Goal: Task Accomplishment & Management: Manage account settings

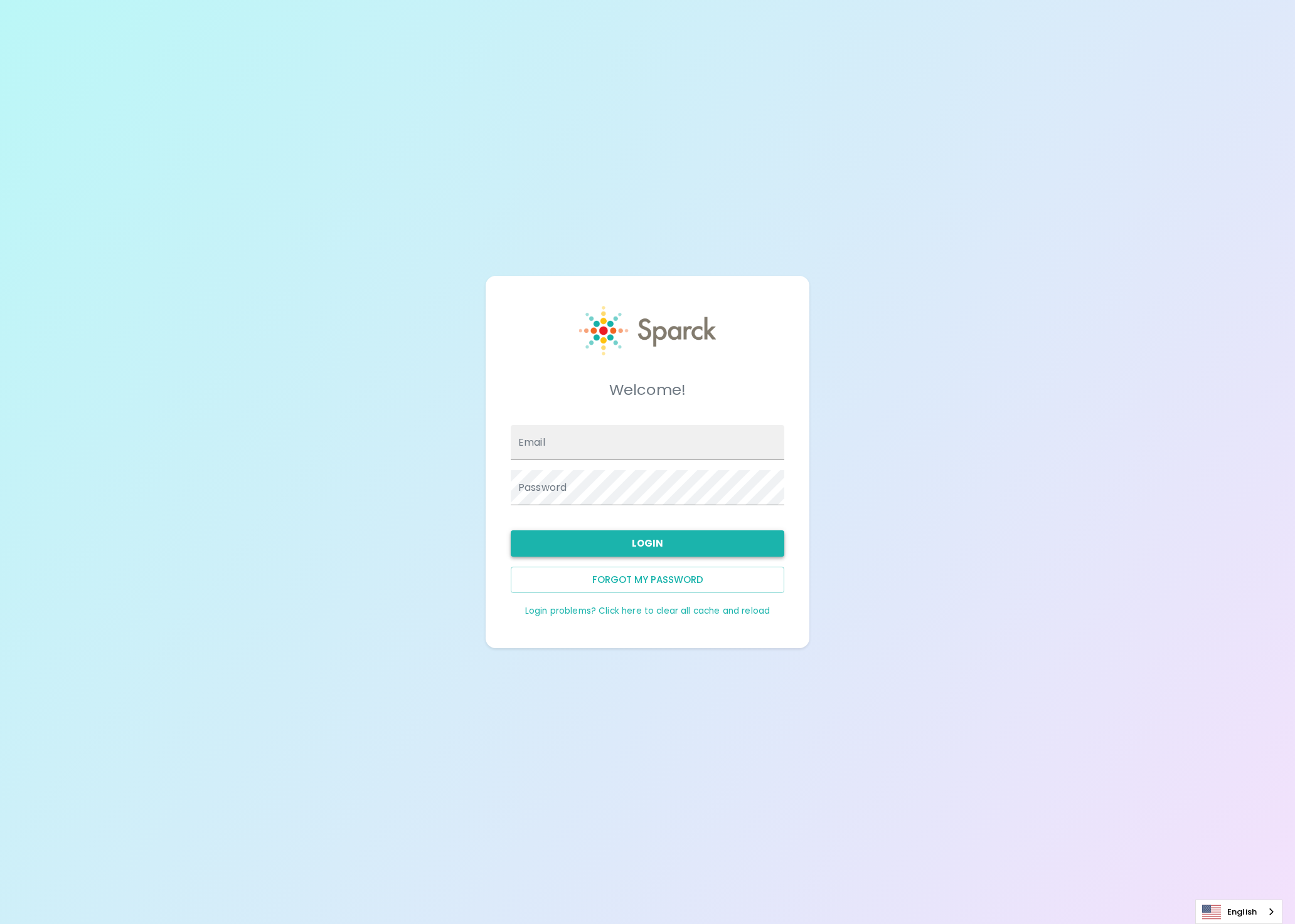
type input "admin@sparckco.com"
click at [699, 545] on button "Login" at bounding box center [648, 543] width 274 height 26
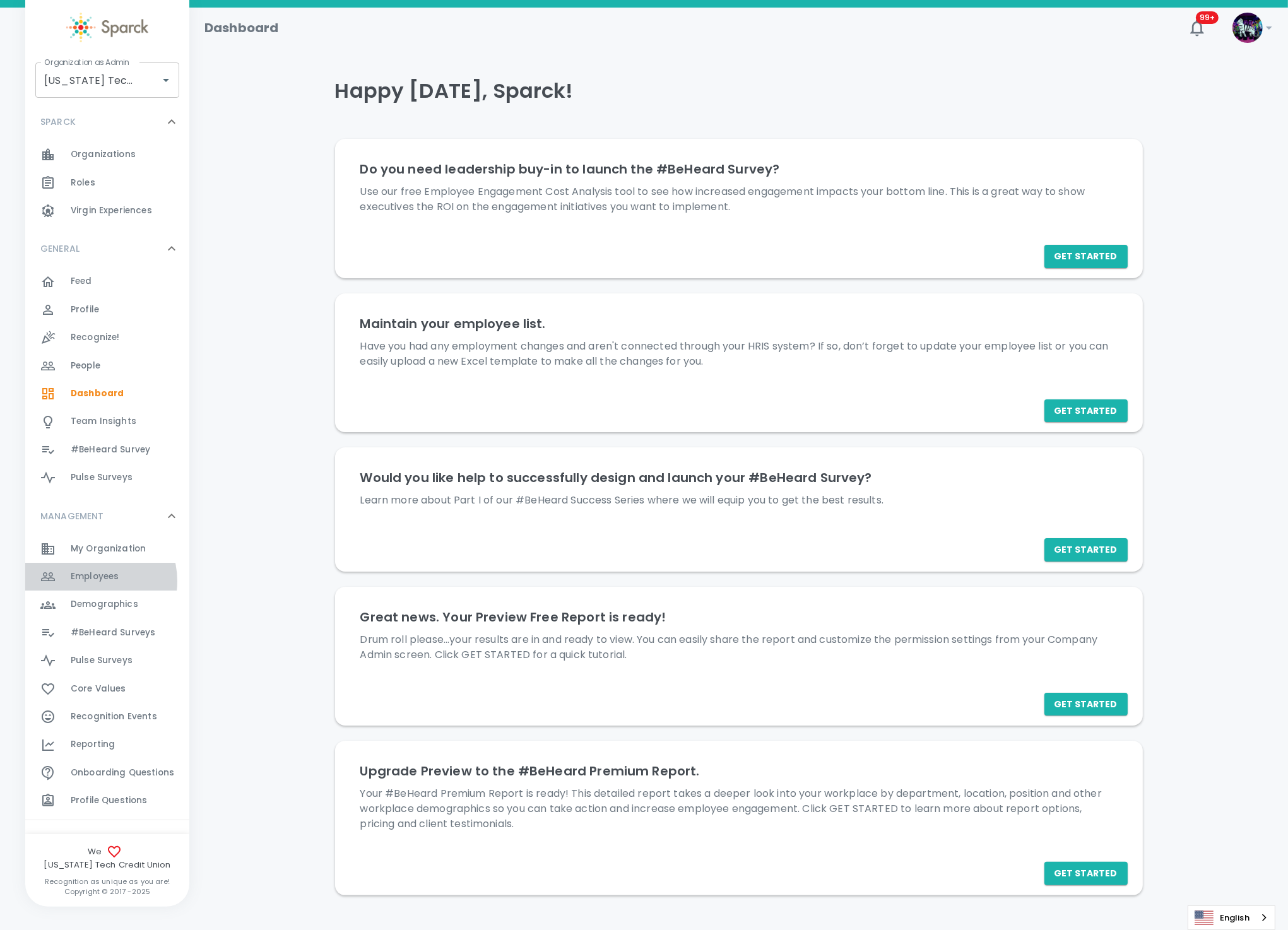
click at [94, 580] on span "Employees" at bounding box center [94, 577] width 48 height 13
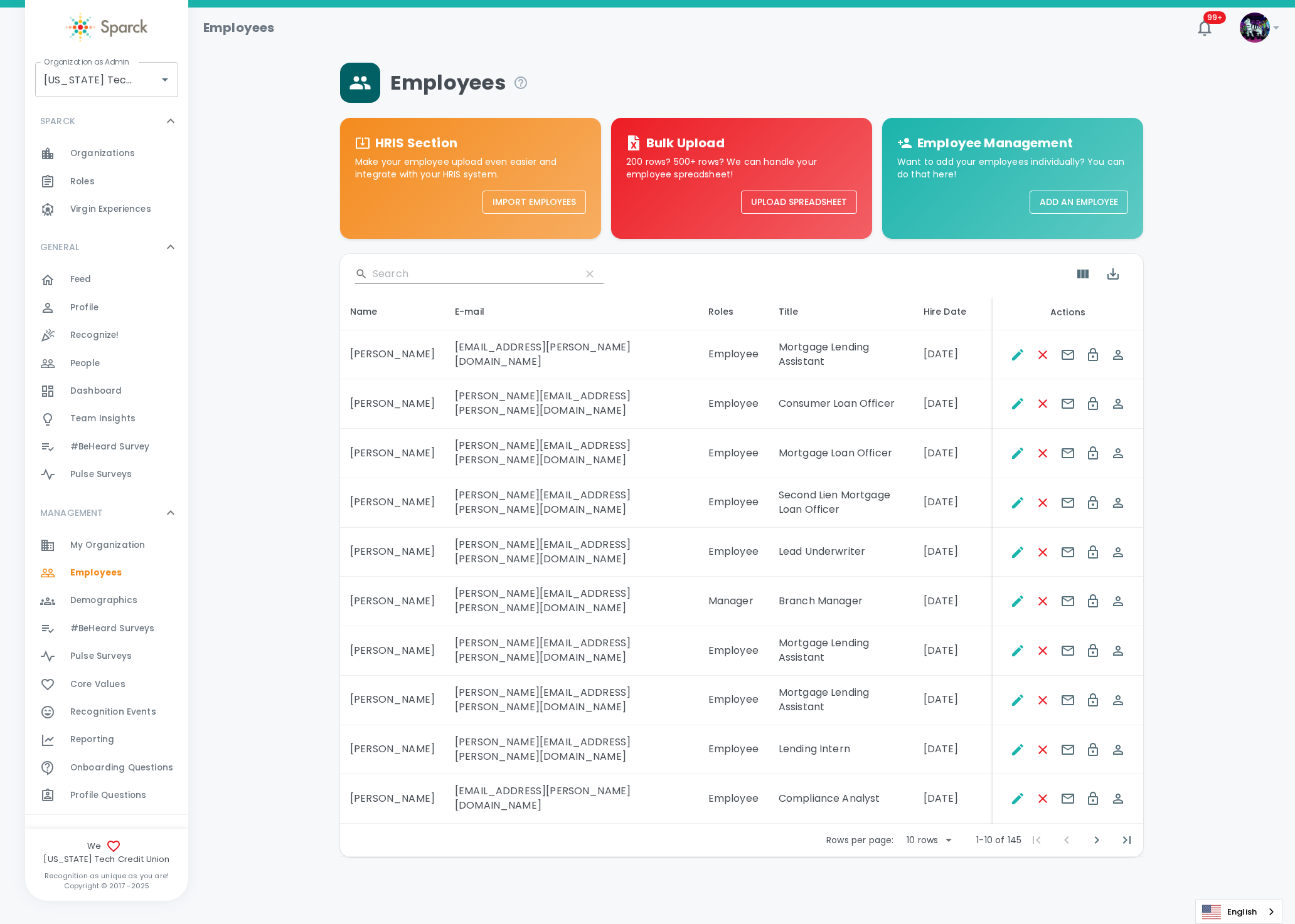
click at [826, 199] on button "Upload Spreadsheet" at bounding box center [799, 202] width 116 height 23
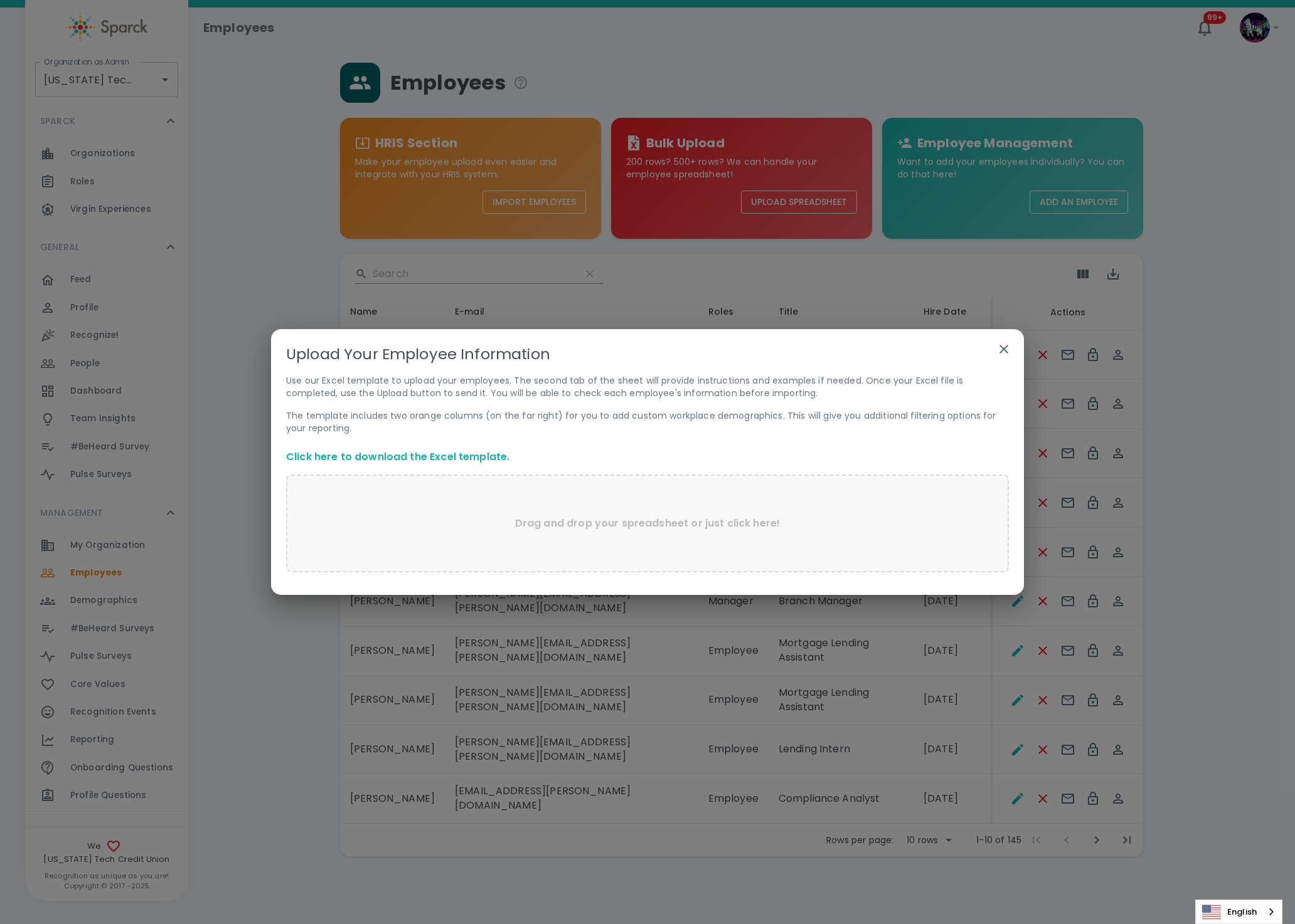
click at [351, 464] on link "Click here to download the Excel template." at bounding box center [397, 456] width 223 height 15
click at [1007, 349] on icon "button" at bounding box center [1004, 349] width 15 height 15
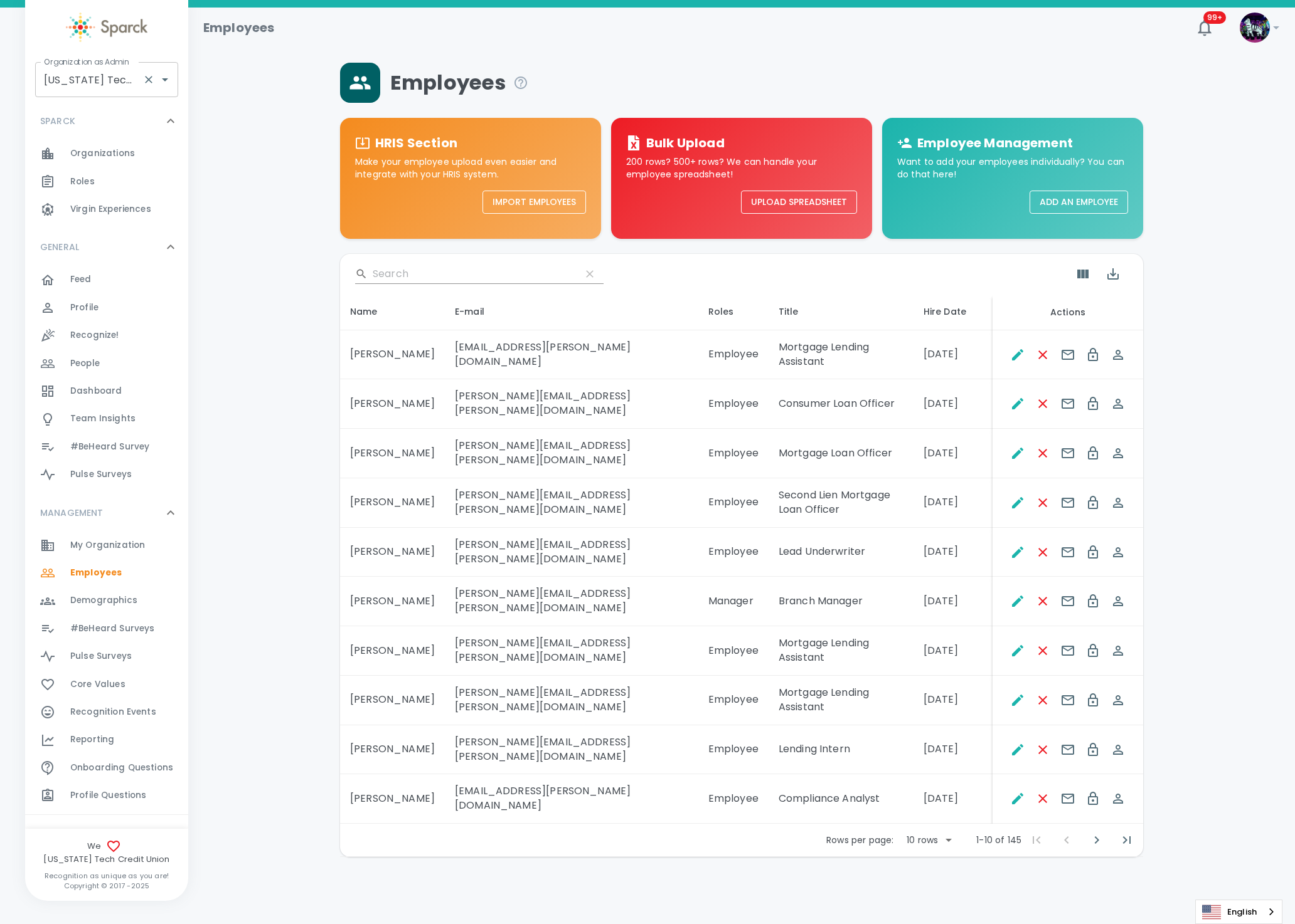
click at [66, 78] on input "[US_STATE] Tech Credit Union • 760" at bounding box center [89, 79] width 97 height 24
click at [78, 221] on li "Dingo Upload • 1520" at bounding box center [106, 218] width 143 height 22
type input "Dingo Upload • 1520"
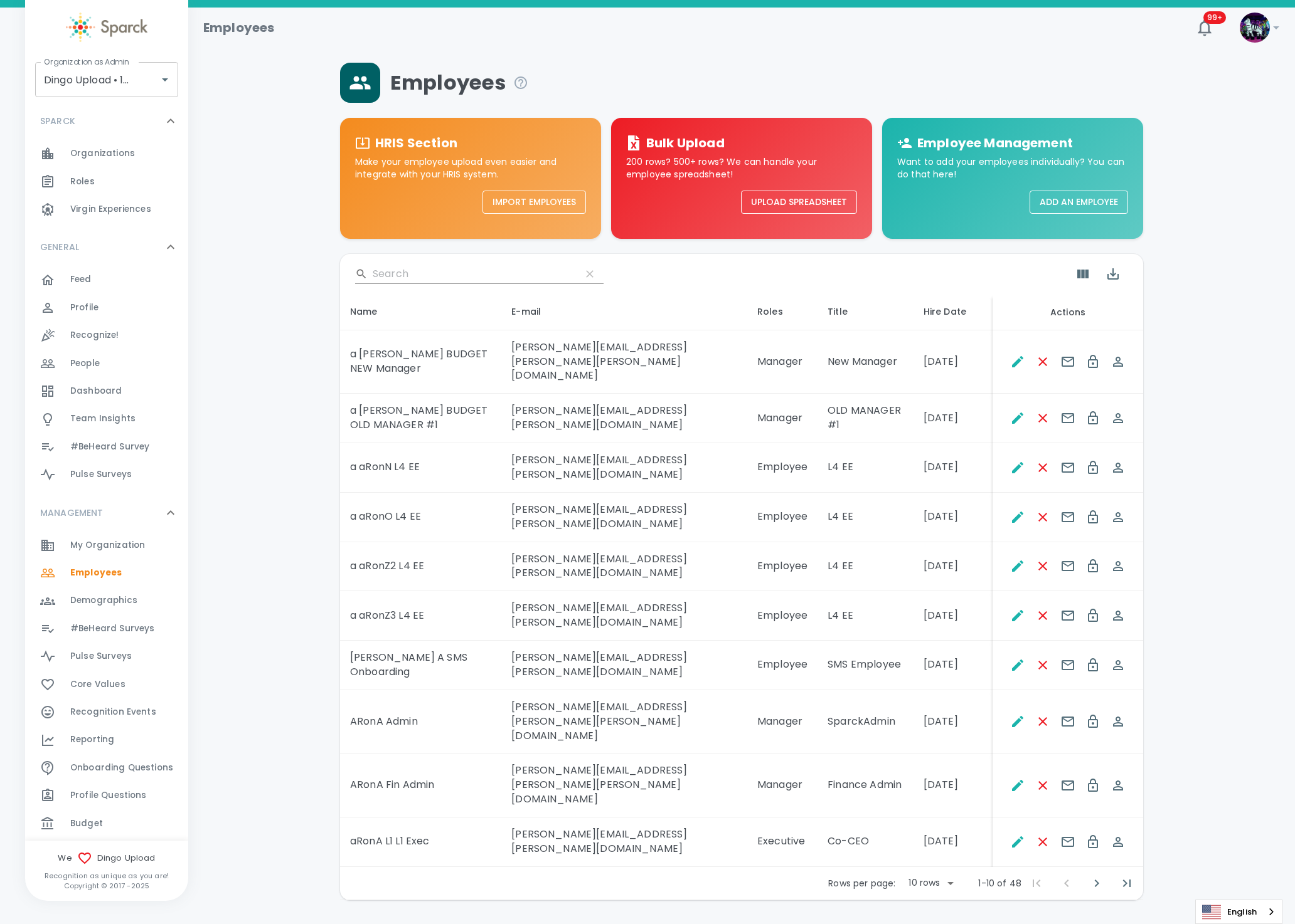
click at [242, 185] on div "Employees HRIS Section Make your employee upload even easier and integrate with…" at bounding box center [741, 482] width 1077 height 837
click at [78, 78] on input "Dingo Upload • 1520" at bounding box center [89, 79] width 97 height 24
click at [105, 116] on li "WashU IT • 859" at bounding box center [106, 113] width 143 height 22
type input "WashU IT • 859"
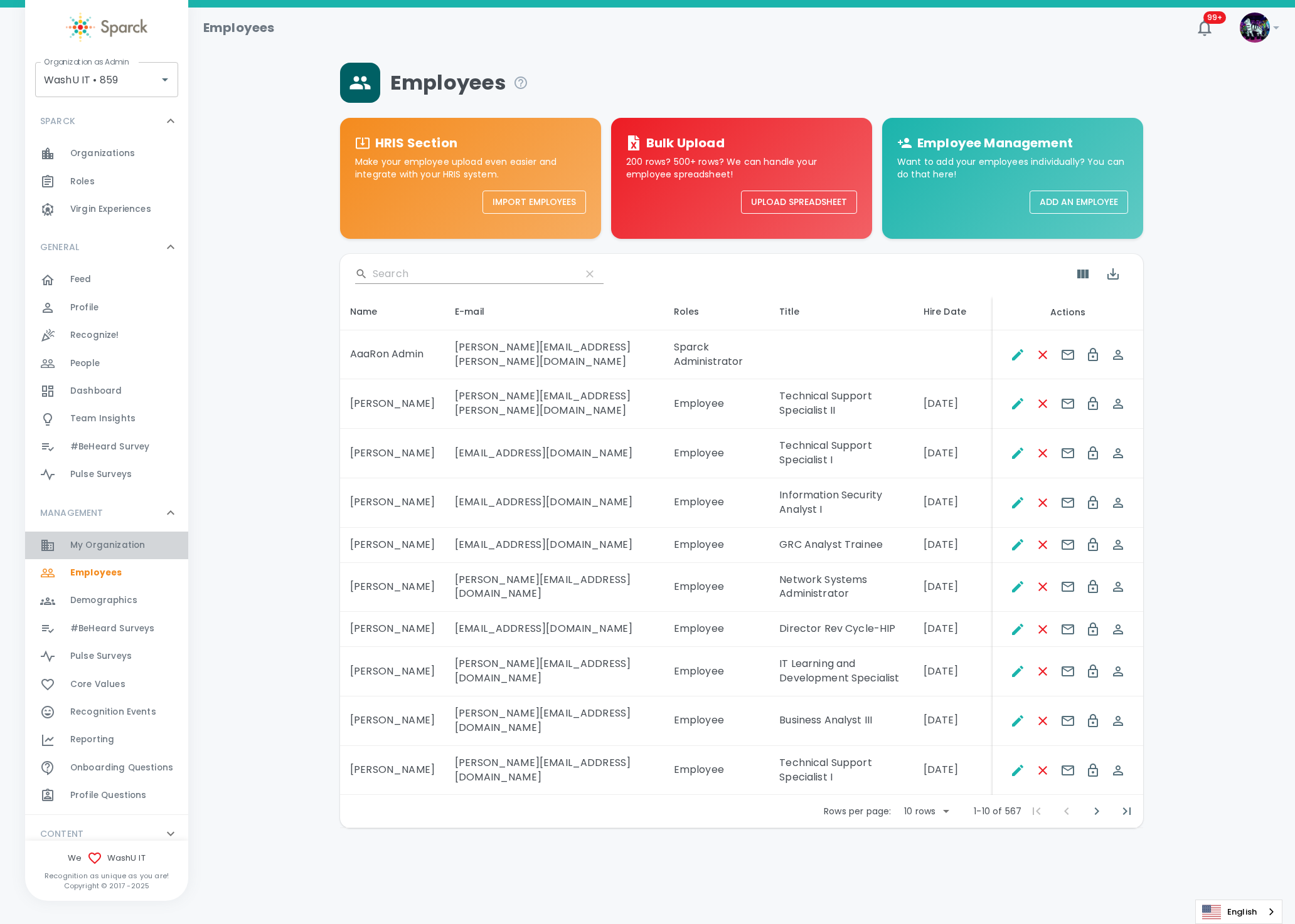
click at [133, 549] on span "My Organization" at bounding box center [107, 545] width 74 height 13
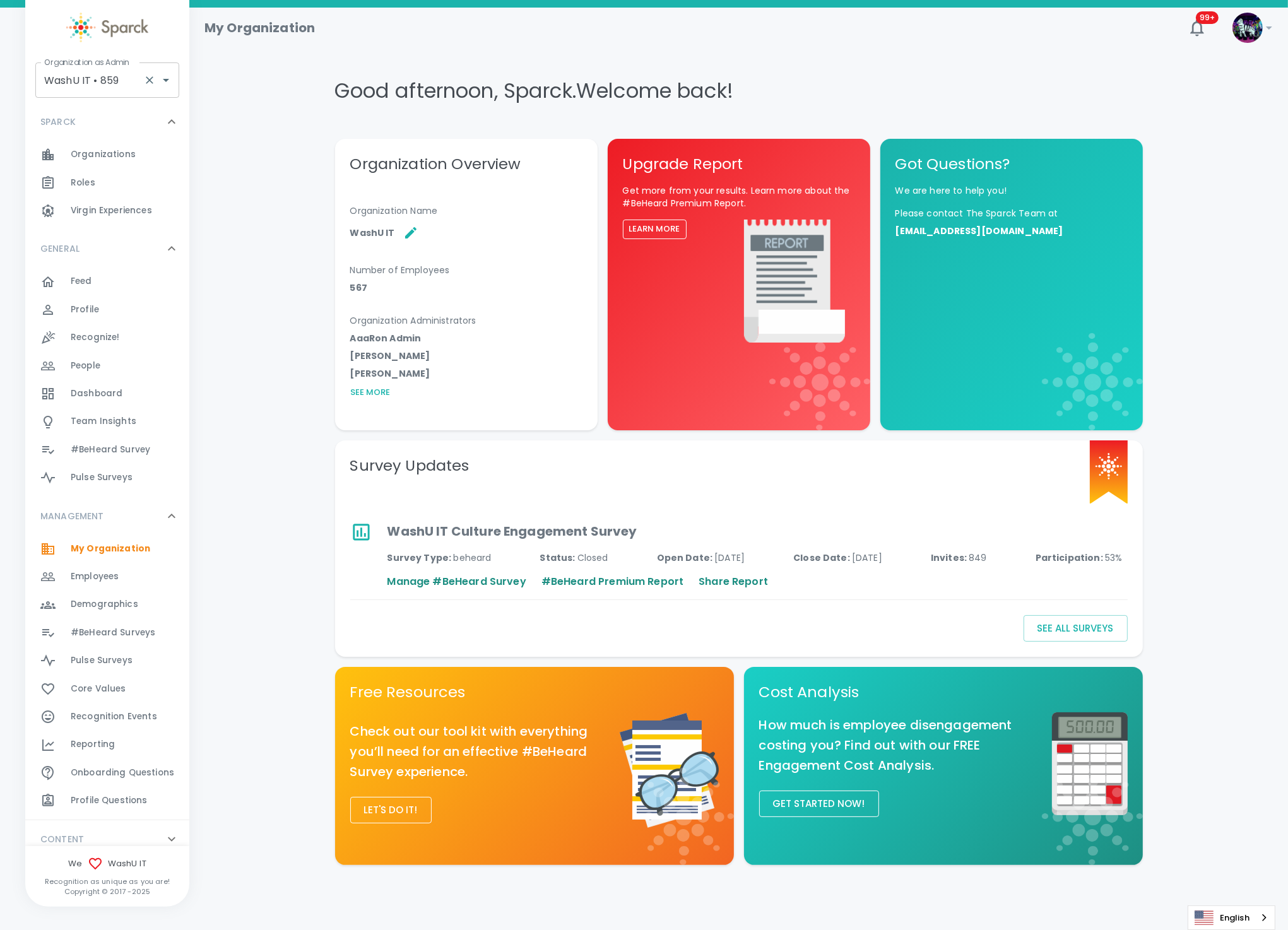
click at [80, 85] on input "WashU IT • 859" at bounding box center [90, 79] width 97 height 24
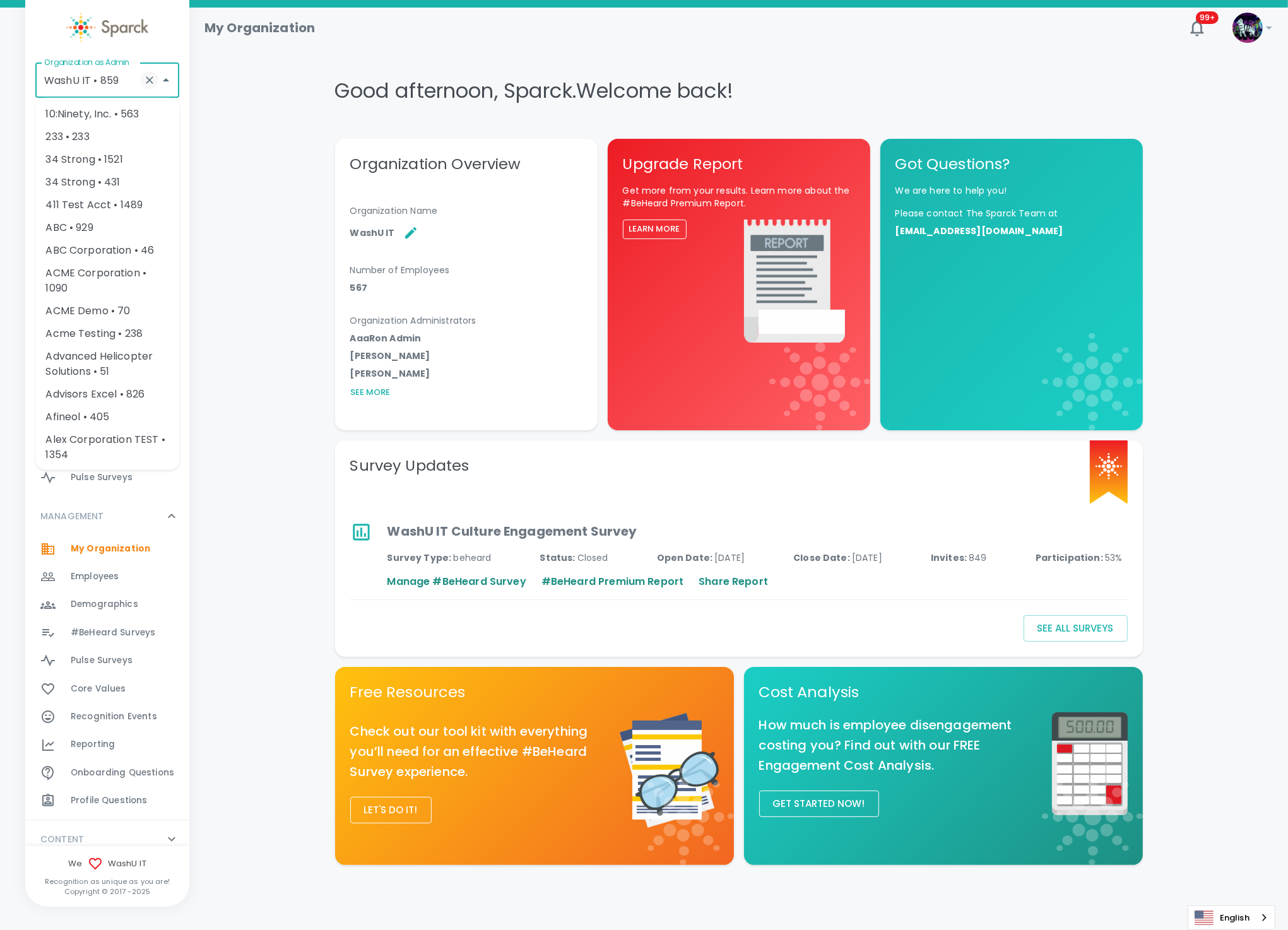
click at [149, 81] on icon "Clear" at bounding box center [150, 80] width 8 height 8
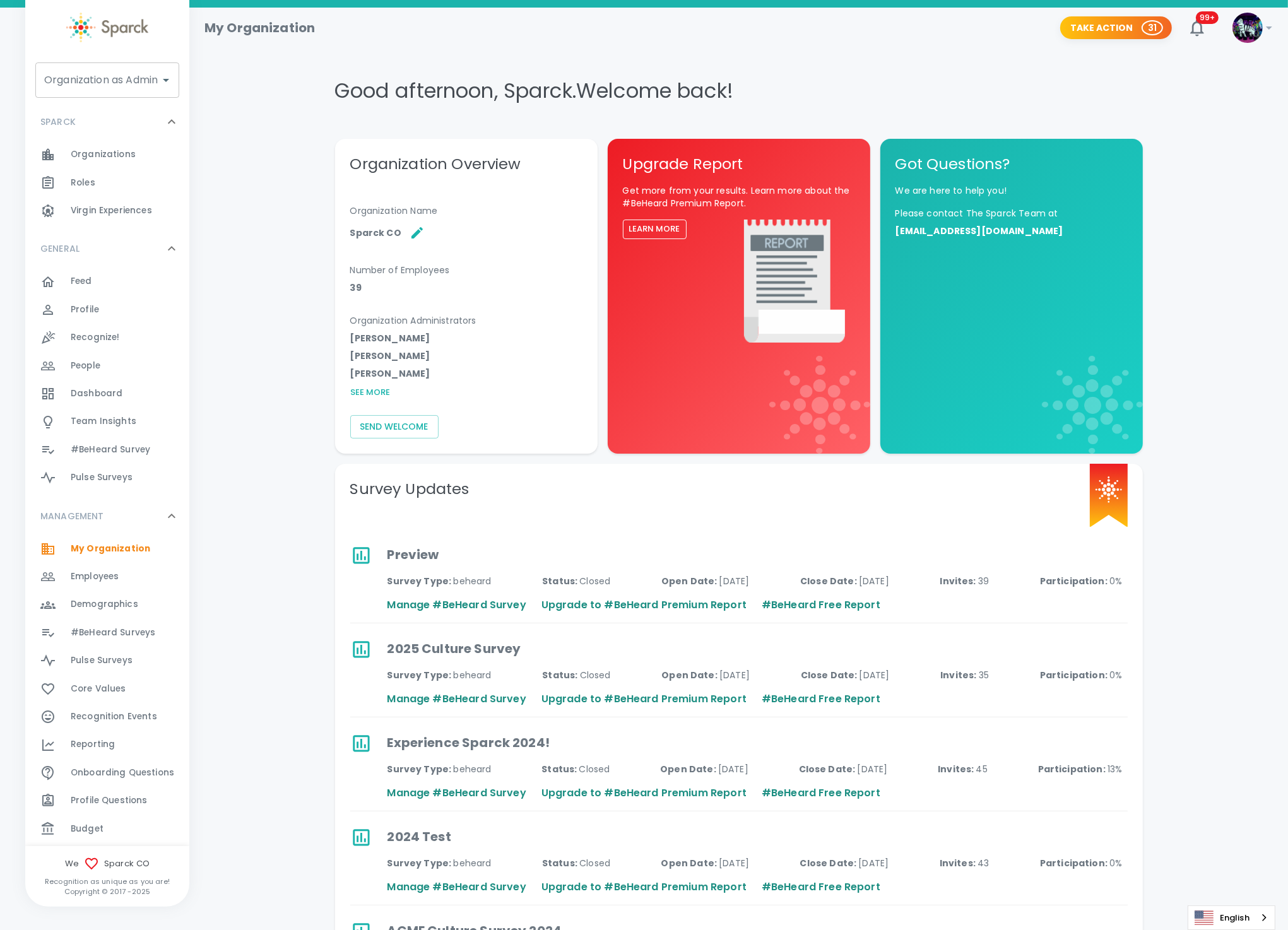
click at [83, 82] on input "Organization as Admin" at bounding box center [97, 79] width 113 height 24
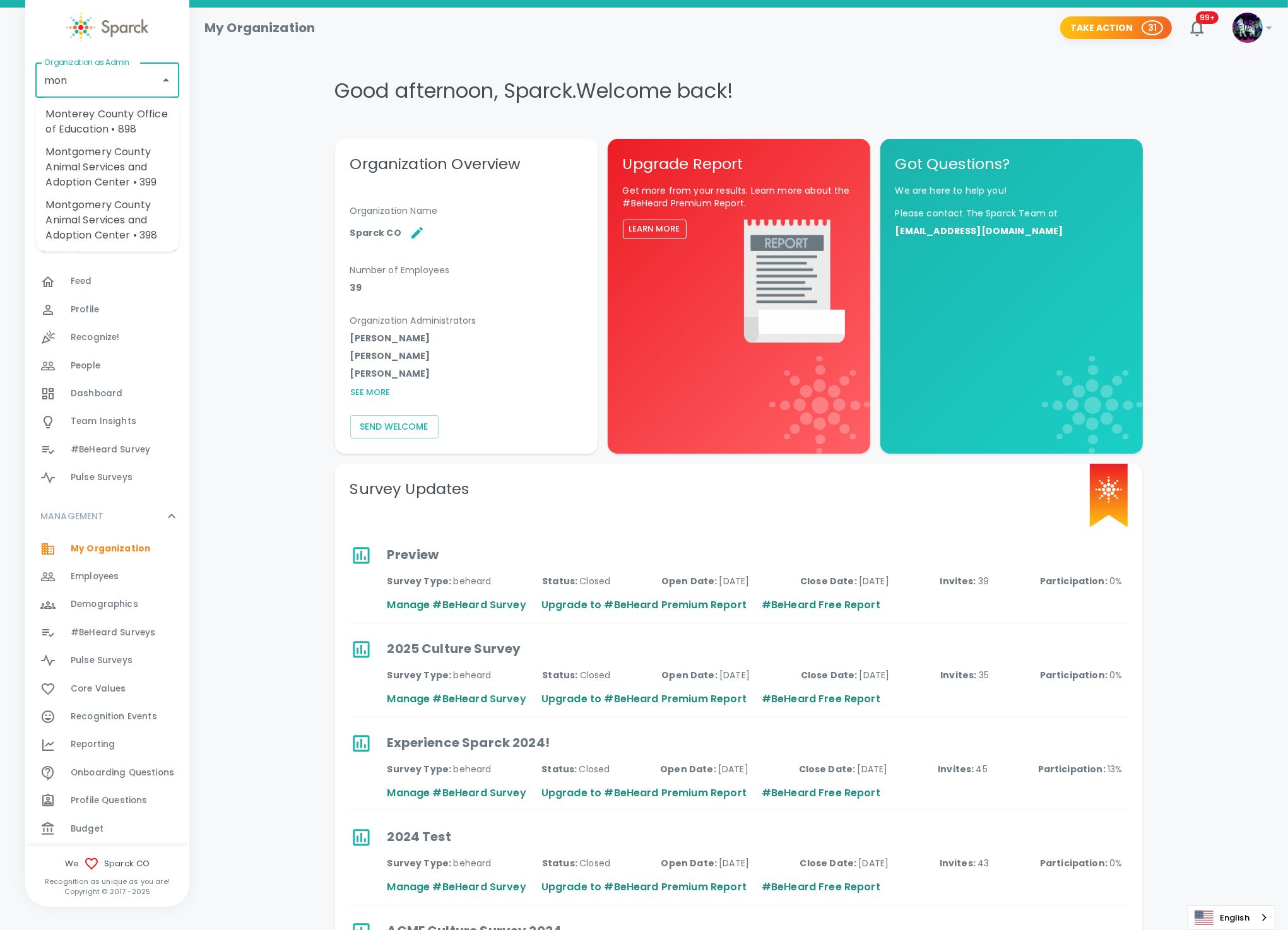
click at [73, 123] on li "Monterey County Office of Education • 898" at bounding box center [107, 122] width 144 height 38
type input "Monterey County Office of Education • 898"
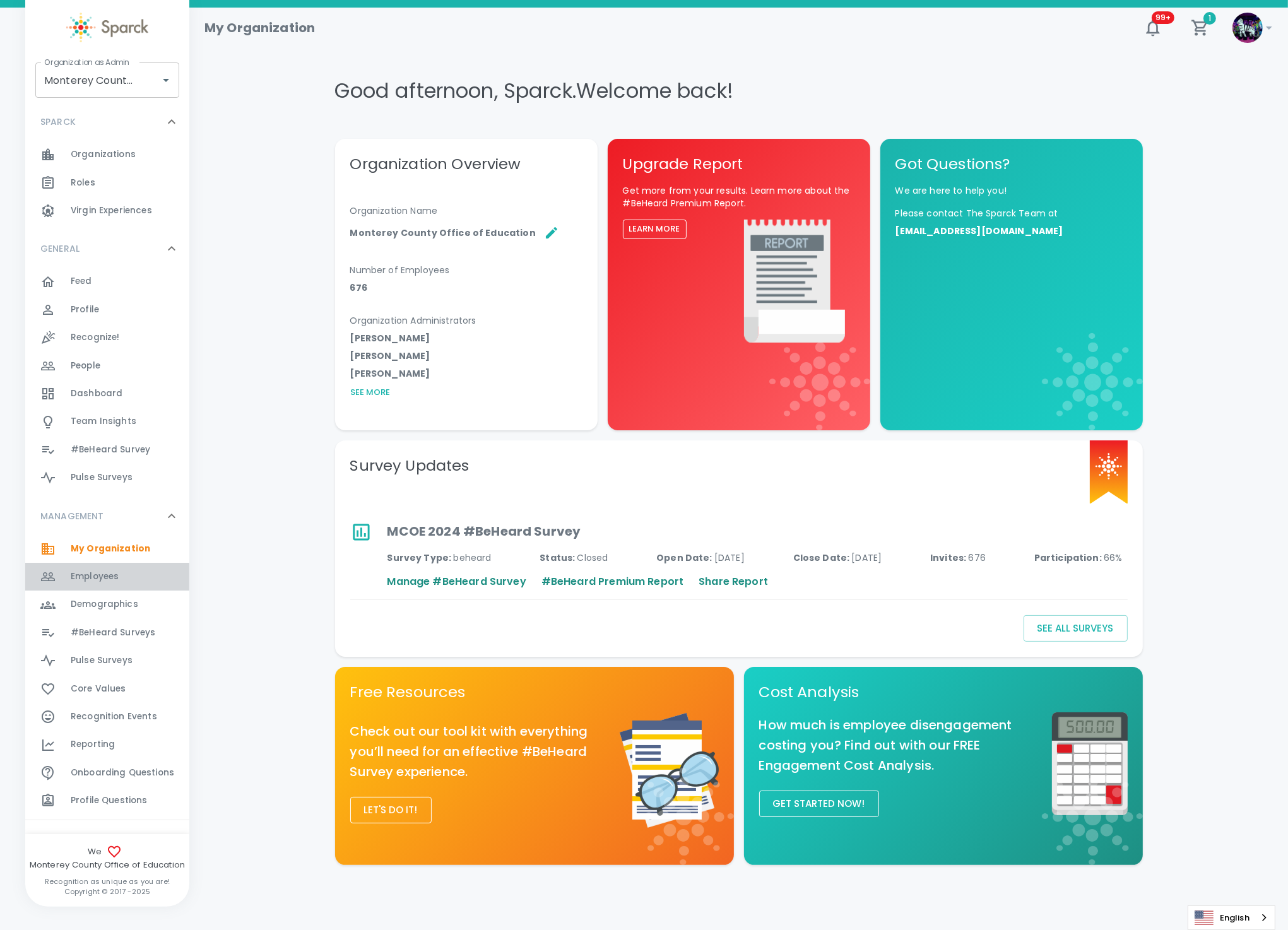
click at [110, 577] on span "Employees" at bounding box center [94, 577] width 48 height 13
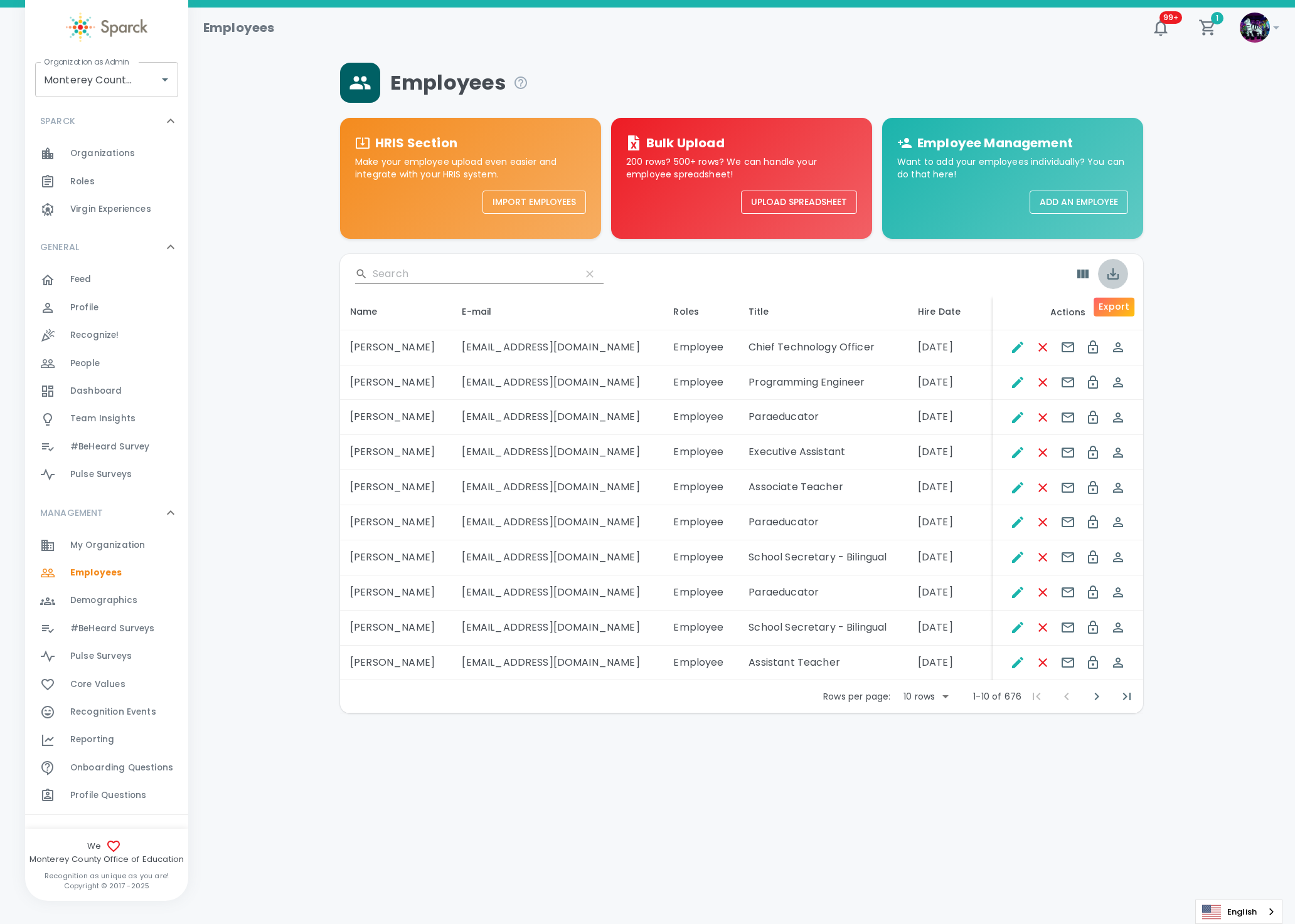
click at [1106, 277] on icon "Export" at bounding box center [1113, 274] width 15 height 15
click at [1134, 336] on li "Export as CSV" at bounding box center [1143, 328] width 90 height 22
click at [307, 741] on div "Employees 99+ 1 ! Organization as Admin Monterey County Office of Education • 8…" at bounding box center [648, 393] width 1295 height 771
click at [277, 537] on div "Employees HRIS Section Make your employee upload even easier and integrate with…" at bounding box center [741, 388] width 1077 height 651
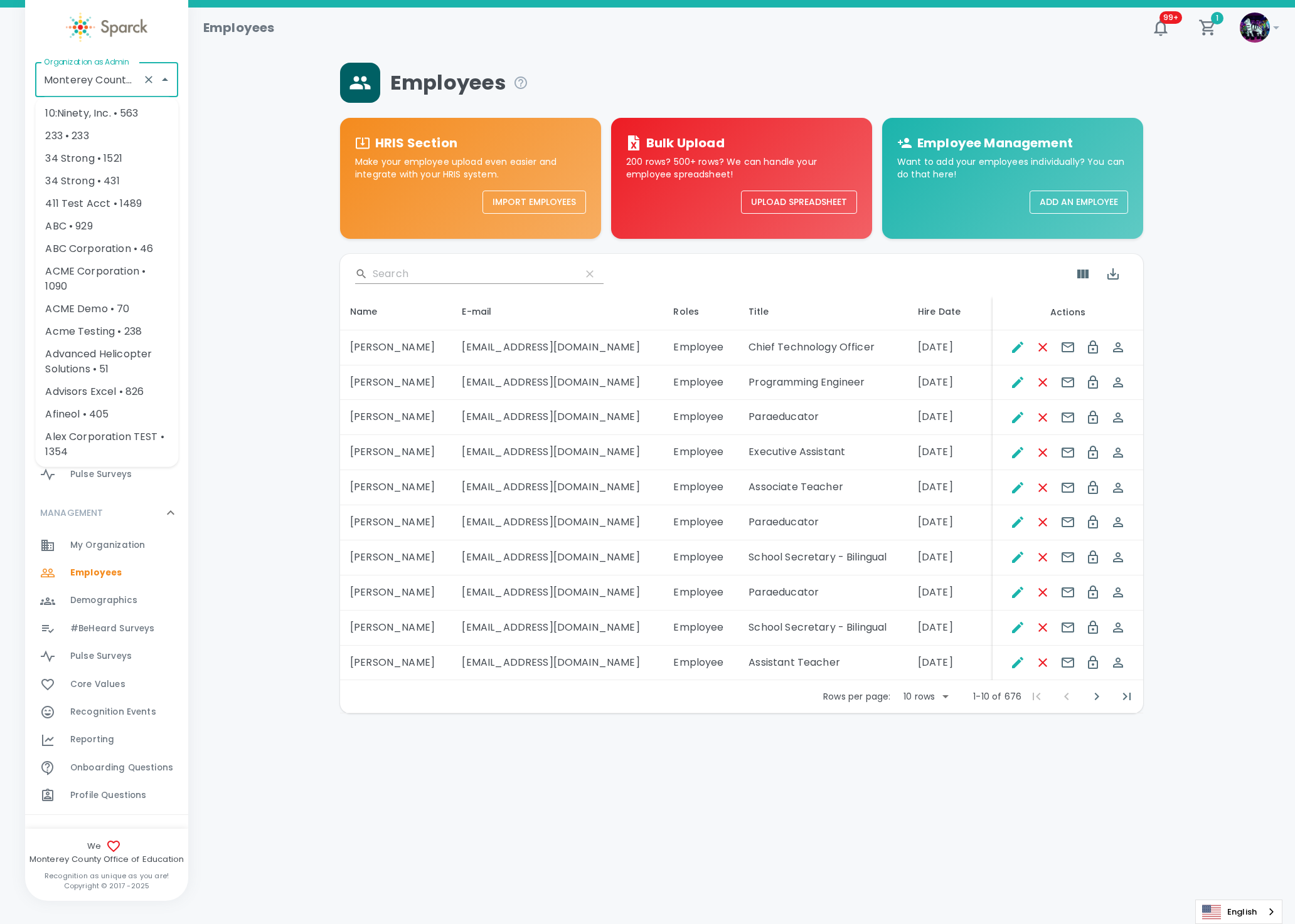
click at [119, 76] on input "Monterey County Office of Education • 898" at bounding box center [89, 79] width 97 height 24
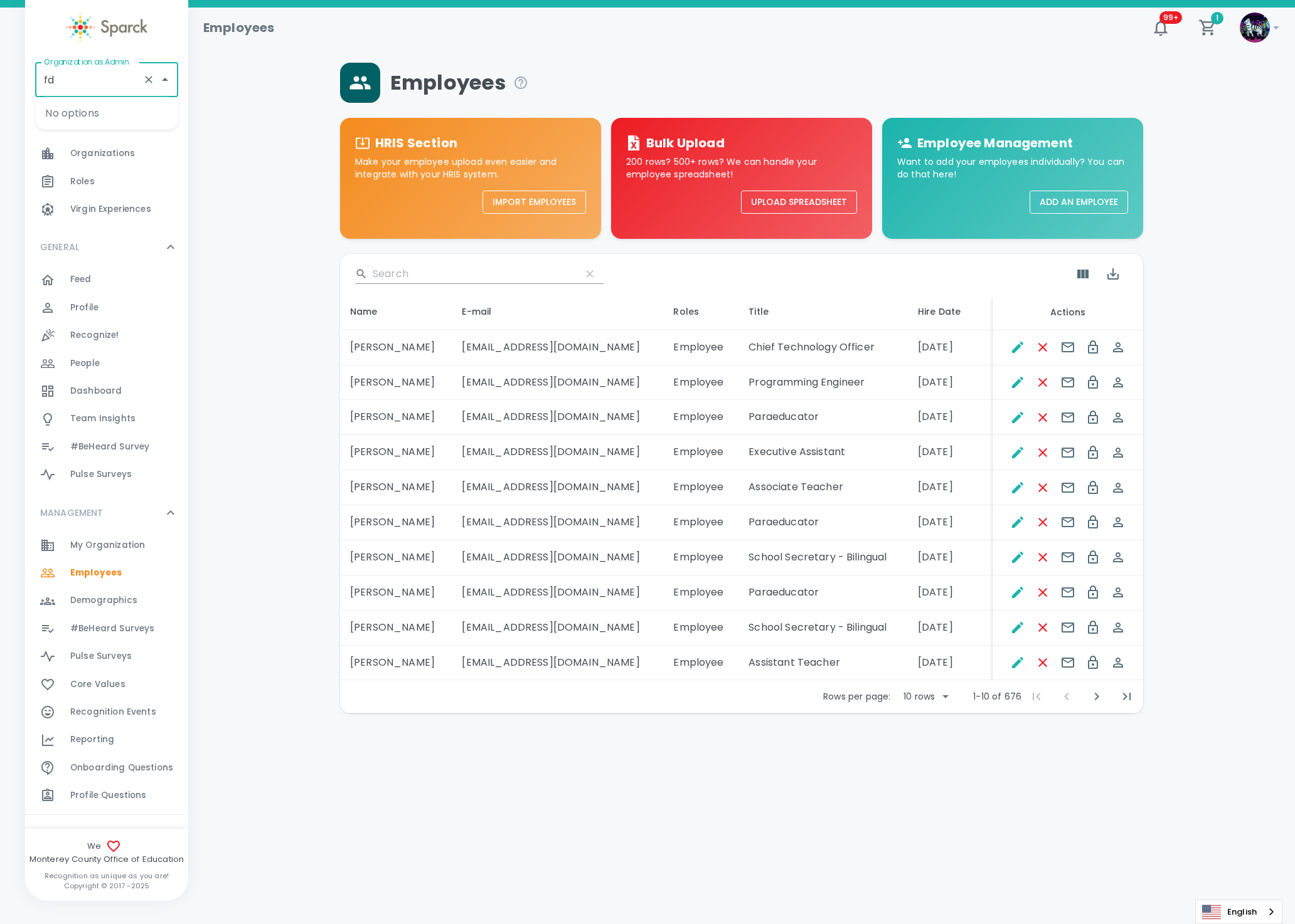
type input "f"
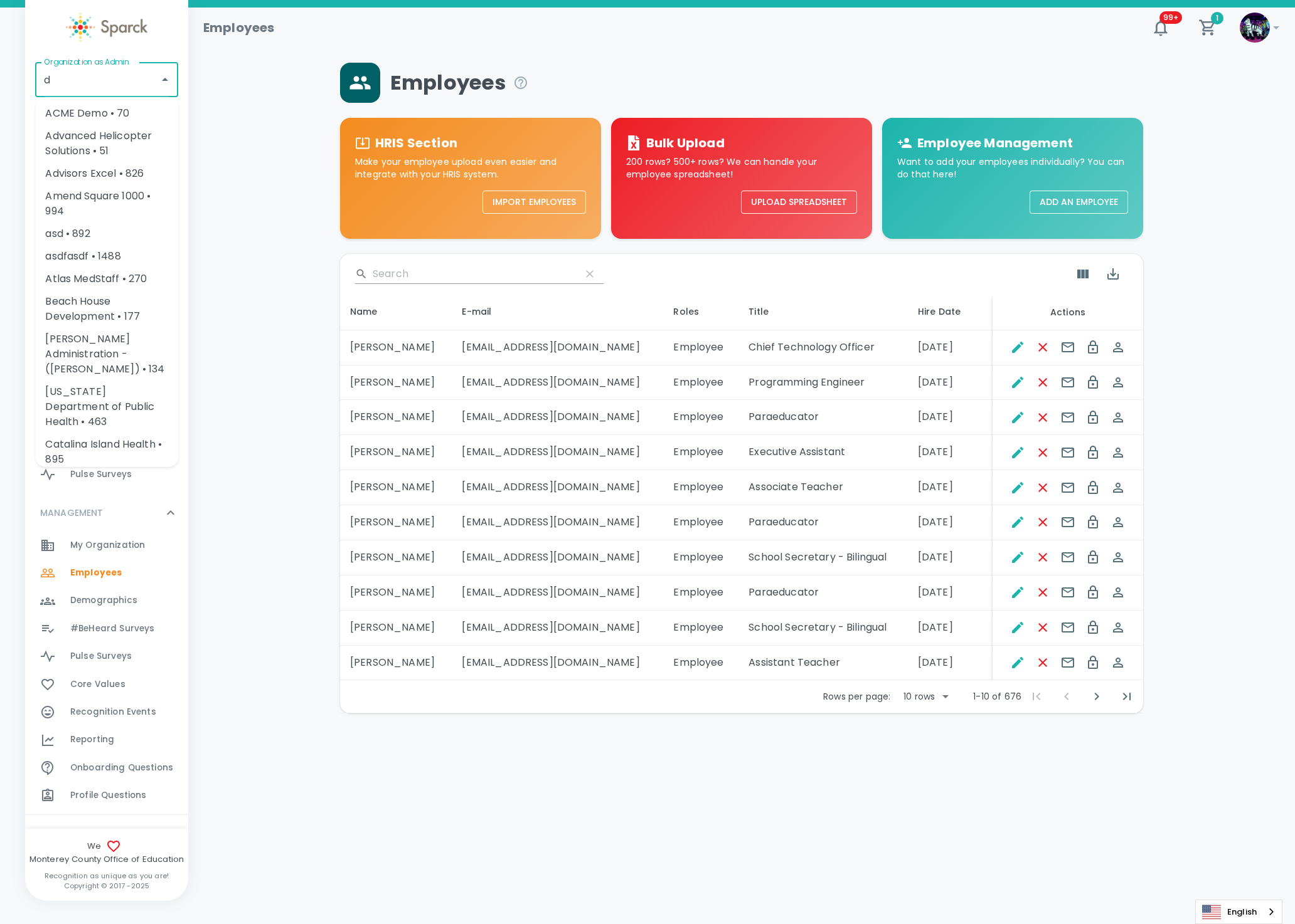
type input "di"
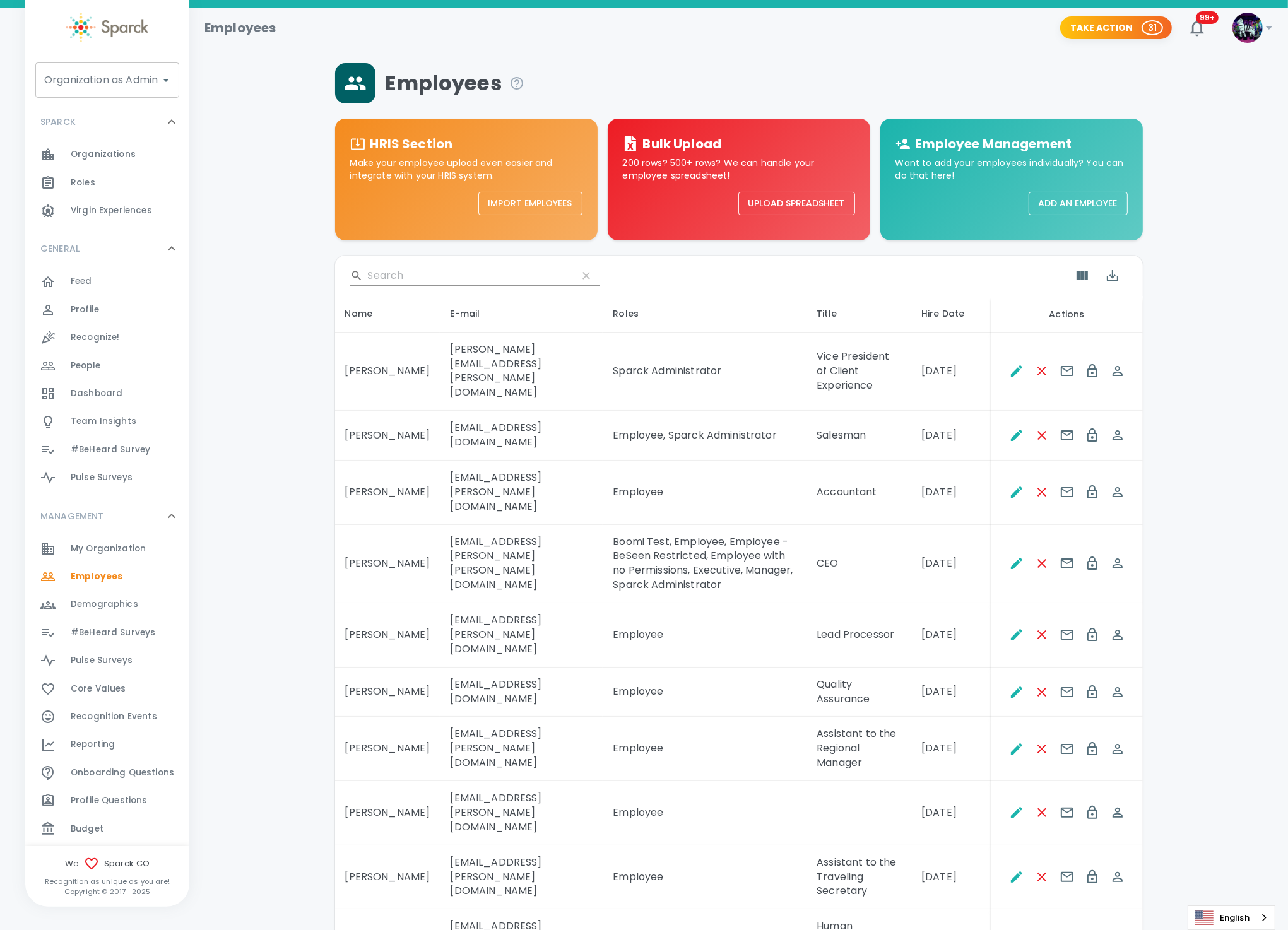
click at [94, 90] on input "Organization as Admin" at bounding box center [97, 79] width 113 height 24
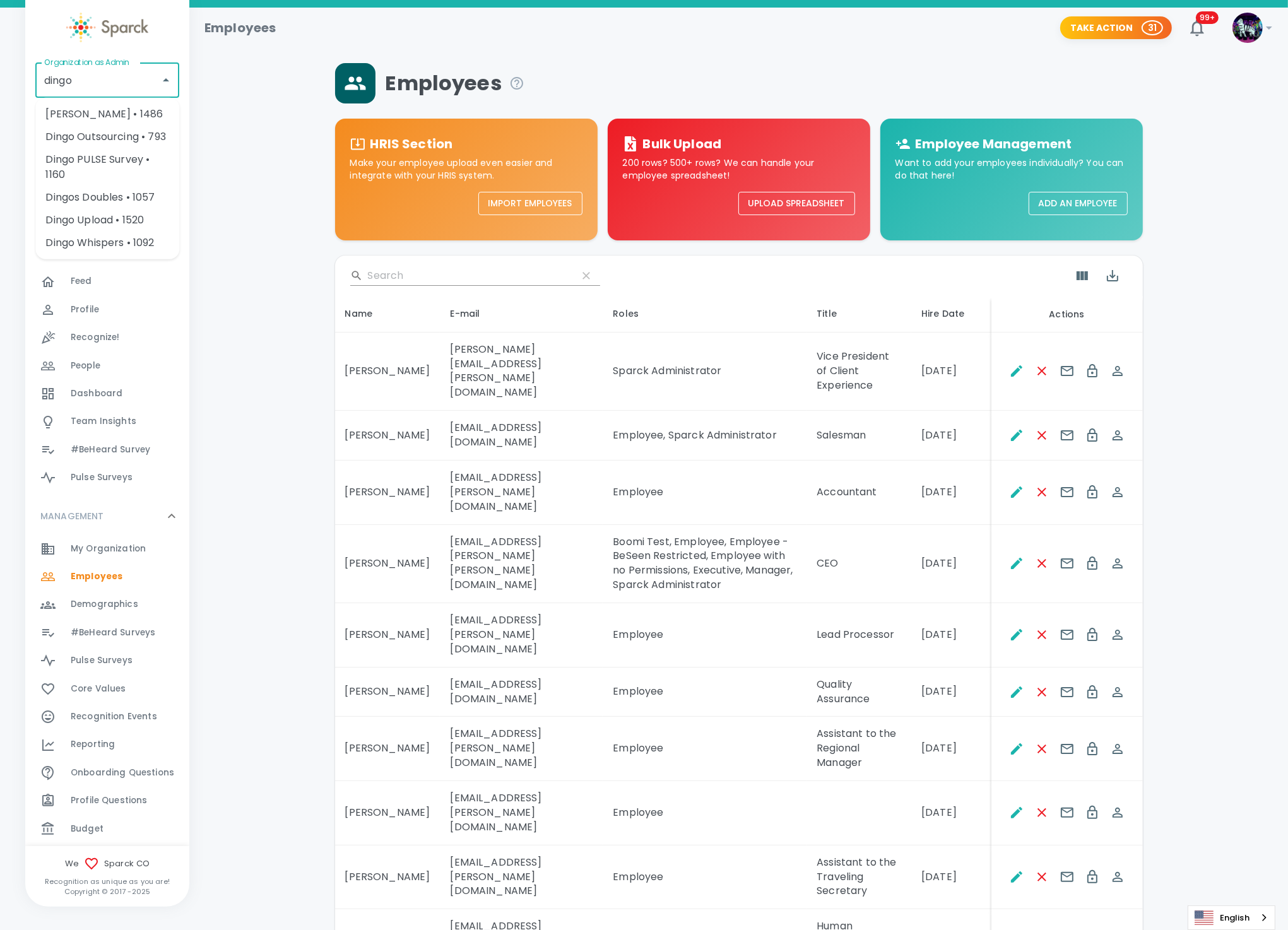
click at [77, 224] on li "Dingo Upload • 1520" at bounding box center [107, 220] width 144 height 22
type input "Dingo Upload • 1520"
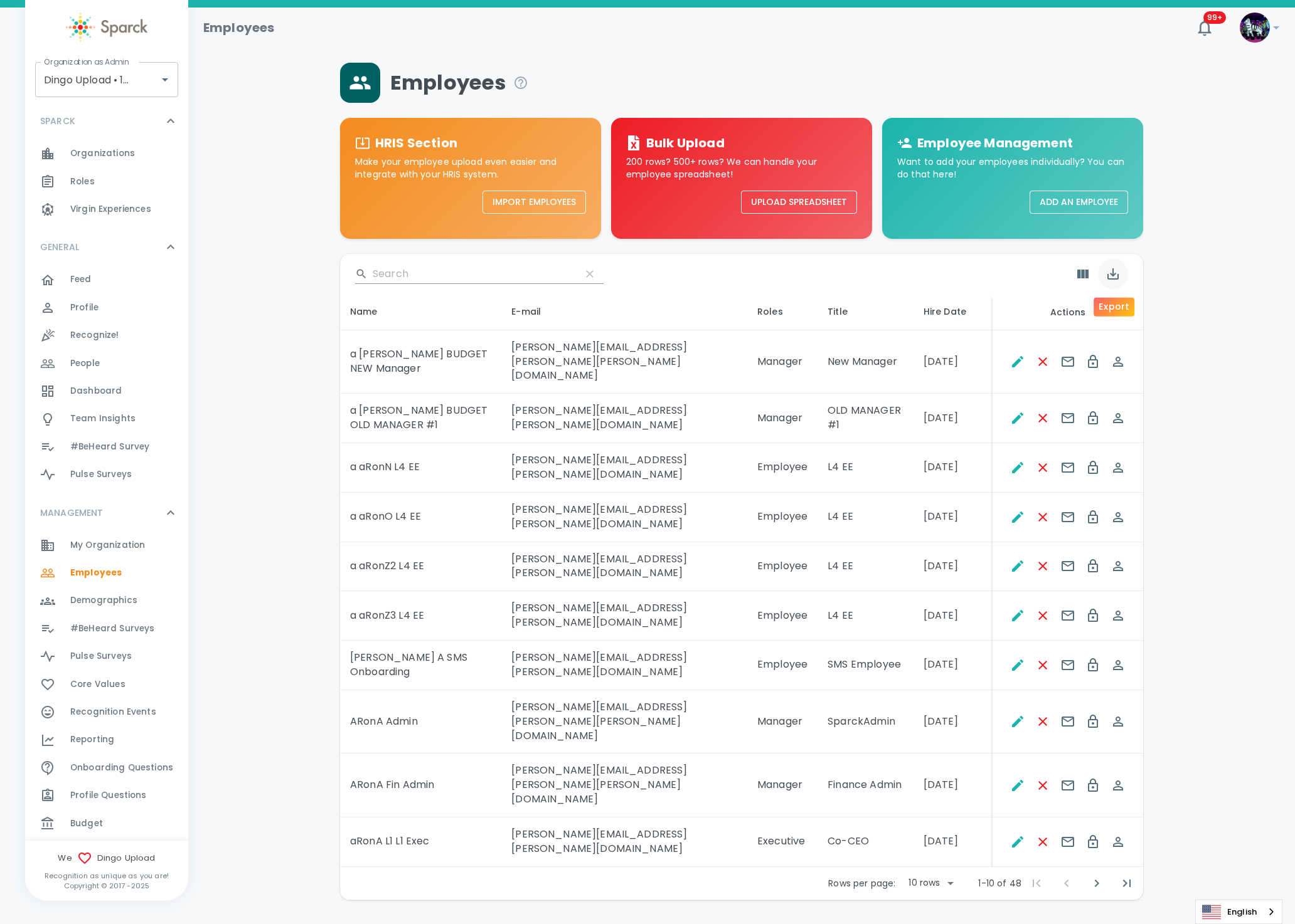
click at [1108, 283] on button "Export" at bounding box center [1112, 274] width 30 height 30
click at [1127, 325] on li "Export as CSV" at bounding box center [1143, 328] width 90 height 22
click at [229, 447] on div "Employees HRIS Section Make your employee upload even easier and integrate with…" at bounding box center [741, 482] width 1077 height 837
click at [289, 889] on div "Employees 99+ ! Organization as Admin Dingo Upload • 1520 Organization as Admin…" at bounding box center [648, 487] width 1295 height 958
click at [237, 333] on div "Employees HRIS Section Make your employee upload even easier and integrate with…" at bounding box center [741, 482] width 1077 height 837
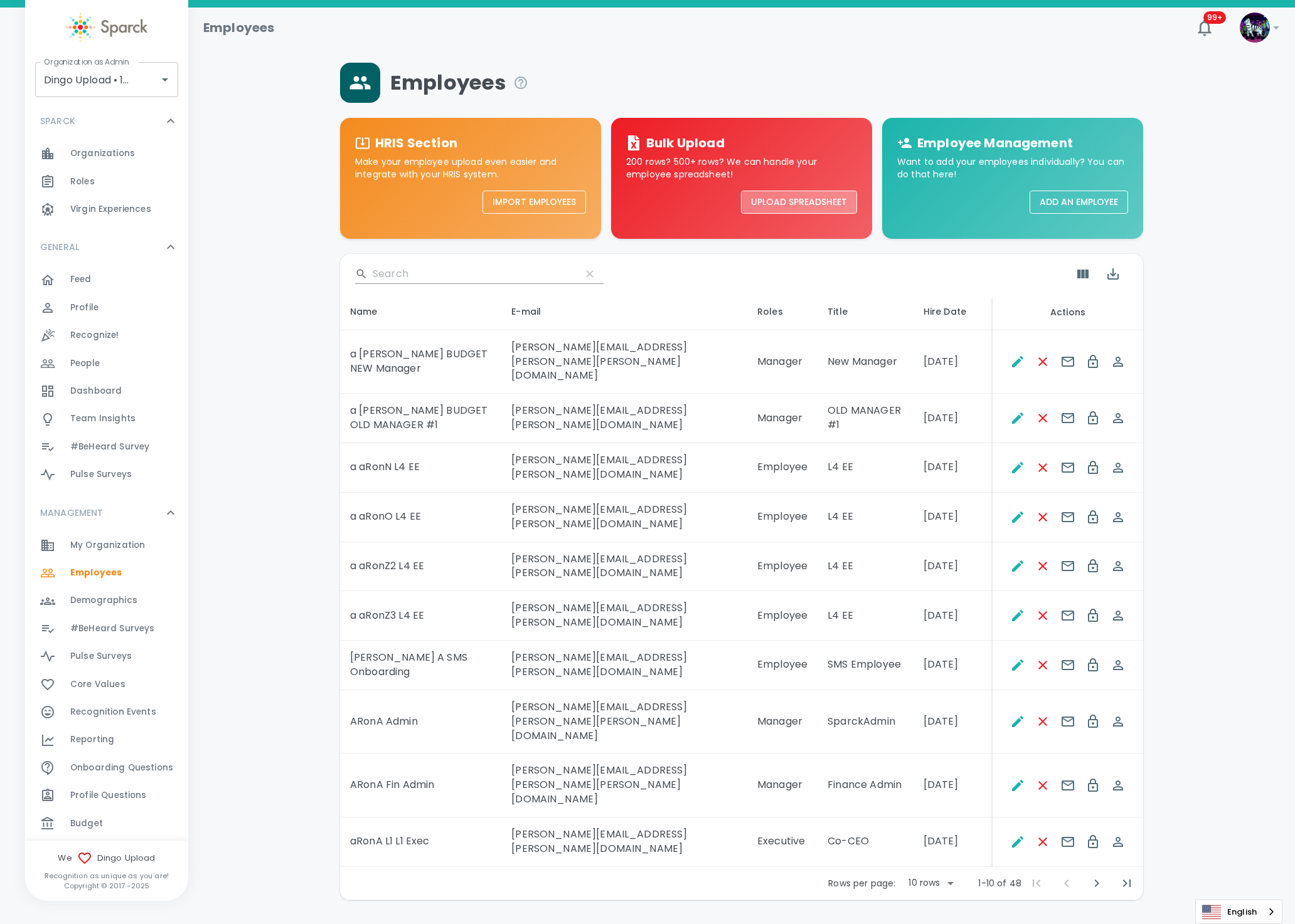
click at [777, 199] on button "Upload Spreadsheet" at bounding box center [799, 202] width 116 height 23
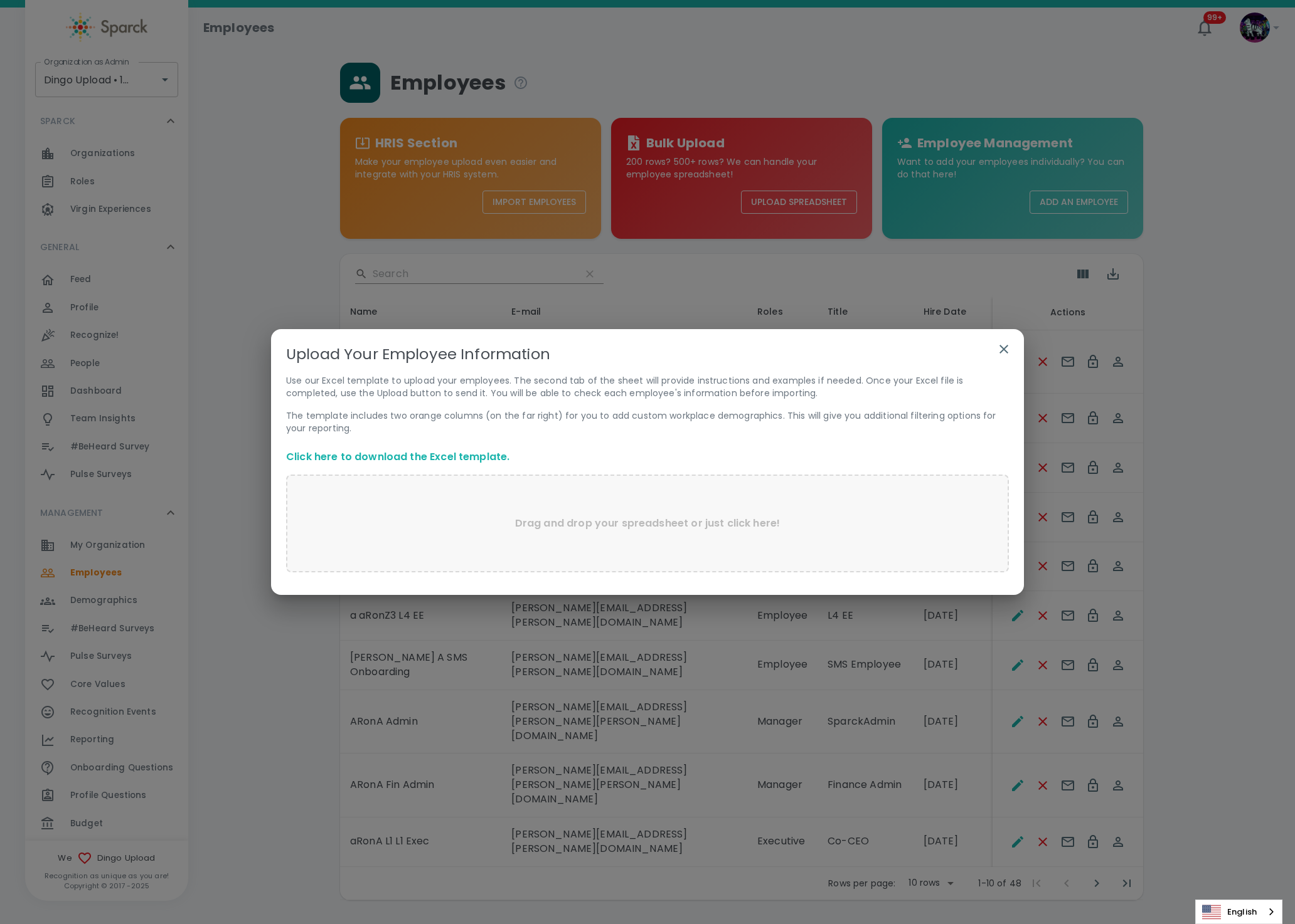
click at [479, 459] on link "Click here to download the Excel template." at bounding box center [397, 456] width 223 height 15
drag, startPoint x: 315, startPoint y: 393, endPoint x: 307, endPoint y: 437, distance: 44.7
click at [316, 391] on p "Use our Excel template to upload your employees. The second tab of the sheet wi…" at bounding box center [647, 386] width 723 height 25
click at [370, 457] on link "Click here to download the Excel template." at bounding box center [397, 456] width 223 height 15
drag, startPoint x: 239, startPoint y: 708, endPoint x: 243, endPoint y: 703, distance: 6.4
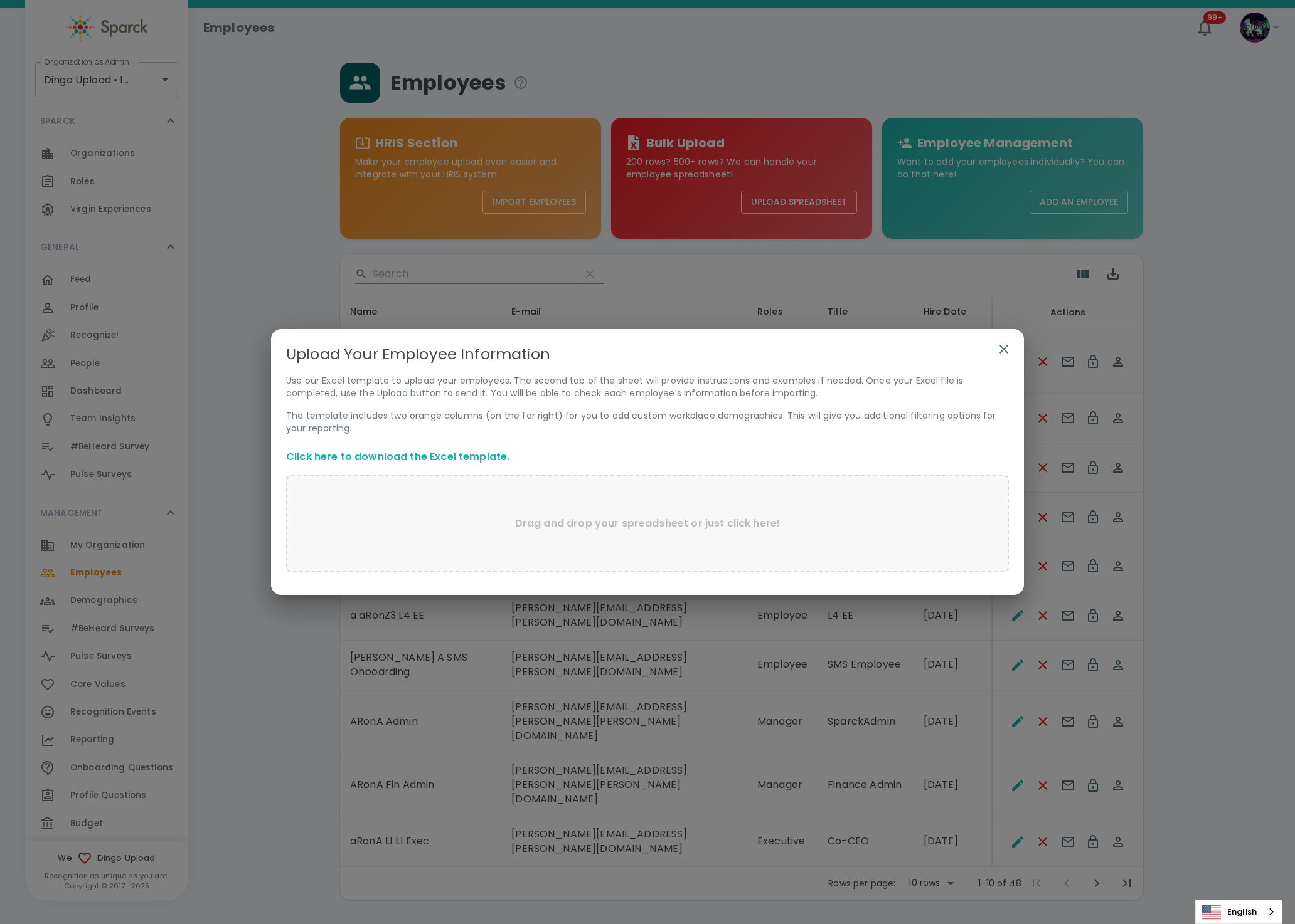
click at [239, 707] on div "Upload Your Employee Information Use our Excel template to upload your employee…" at bounding box center [648, 462] width 1295 height 924
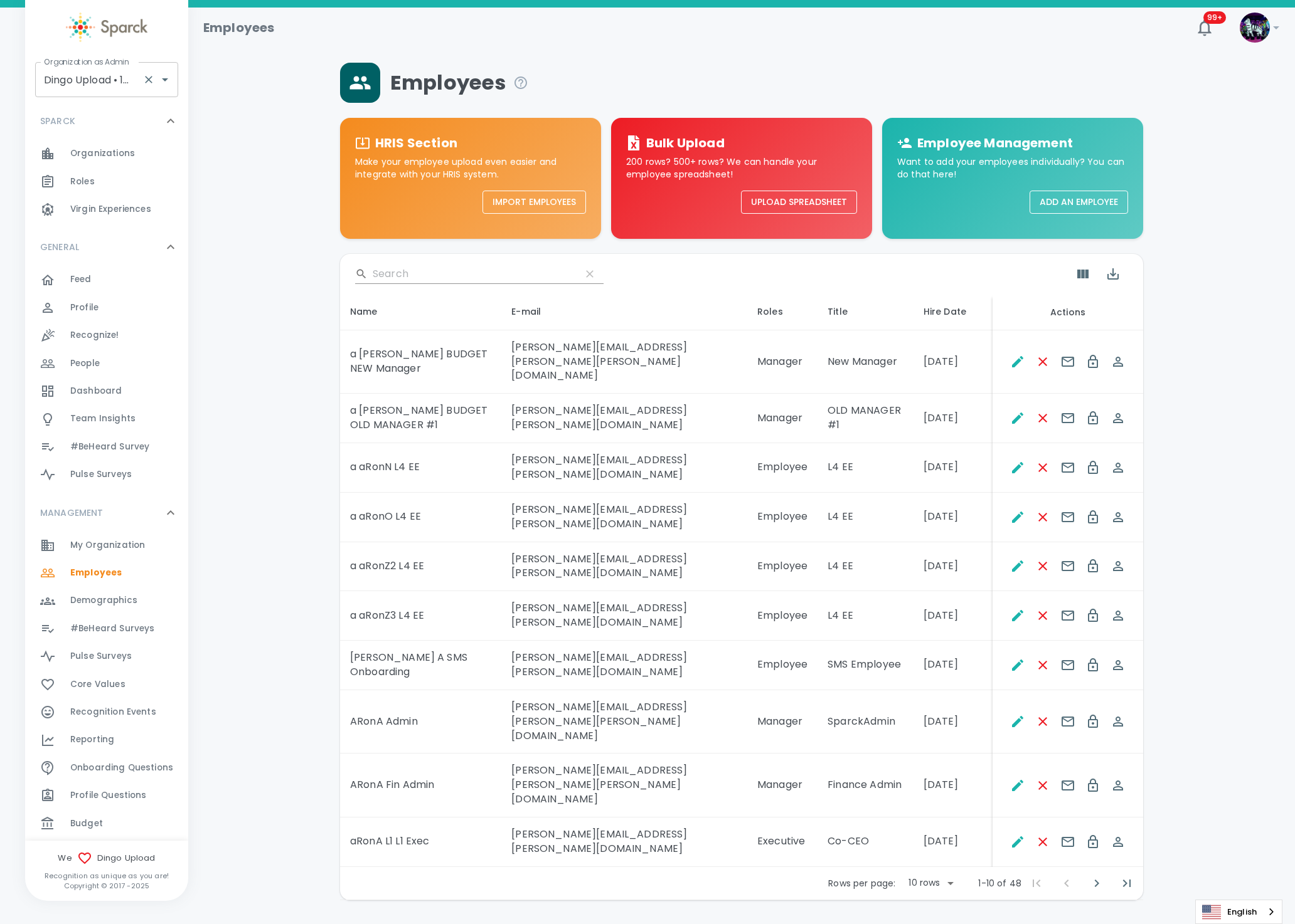
click at [69, 90] on input "Dingo Upload • 1520" at bounding box center [89, 79] width 97 height 24
click at [99, 110] on li "Boomi • 694" at bounding box center [106, 113] width 143 height 22
type input "Boomi • 694"
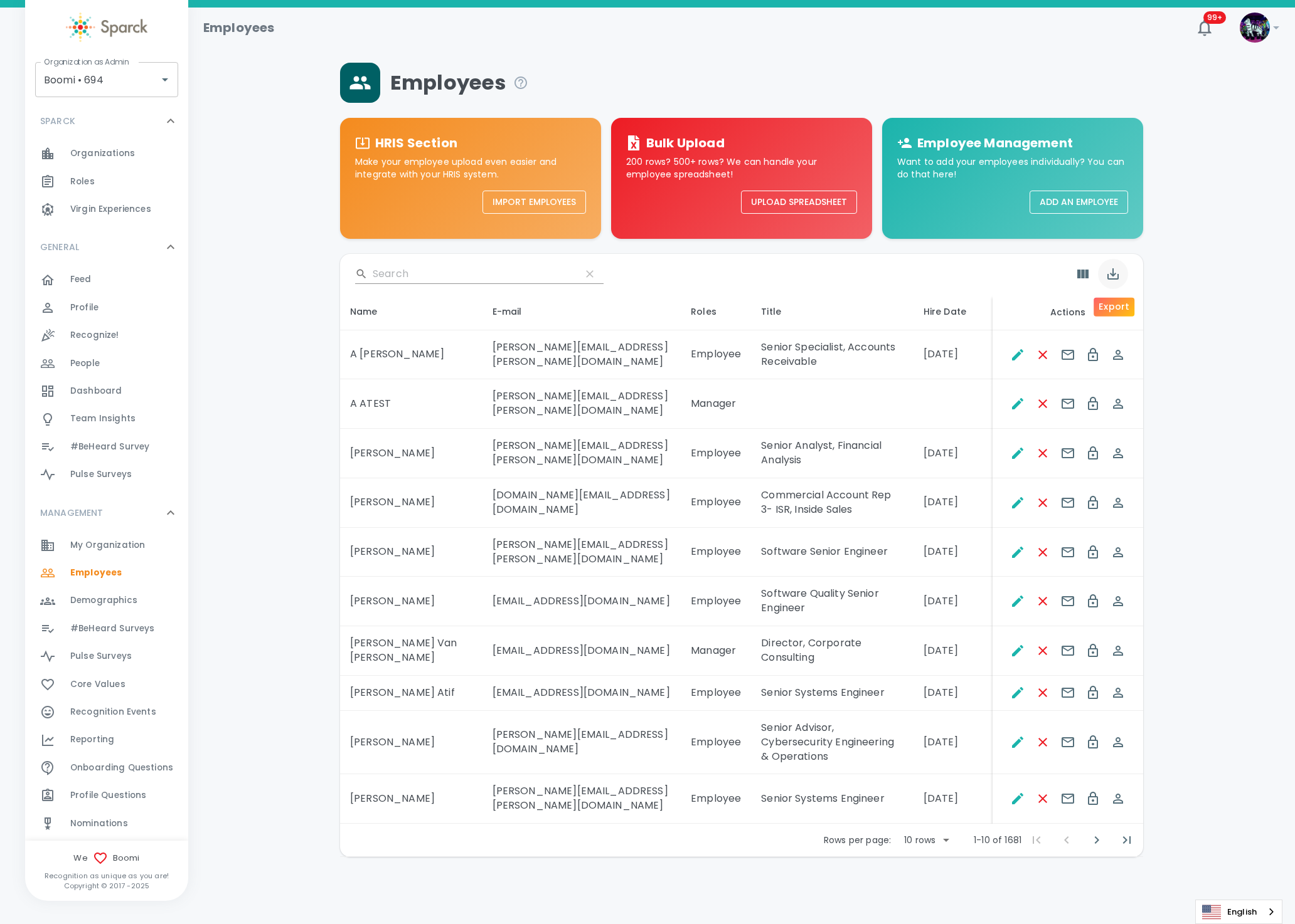
click at [1111, 277] on icon "Export" at bounding box center [1113, 274] width 15 height 15
click at [1131, 327] on li "Export as CSV" at bounding box center [1143, 328] width 90 height 22
